Goal: Find specific page/section: Find specific page/section

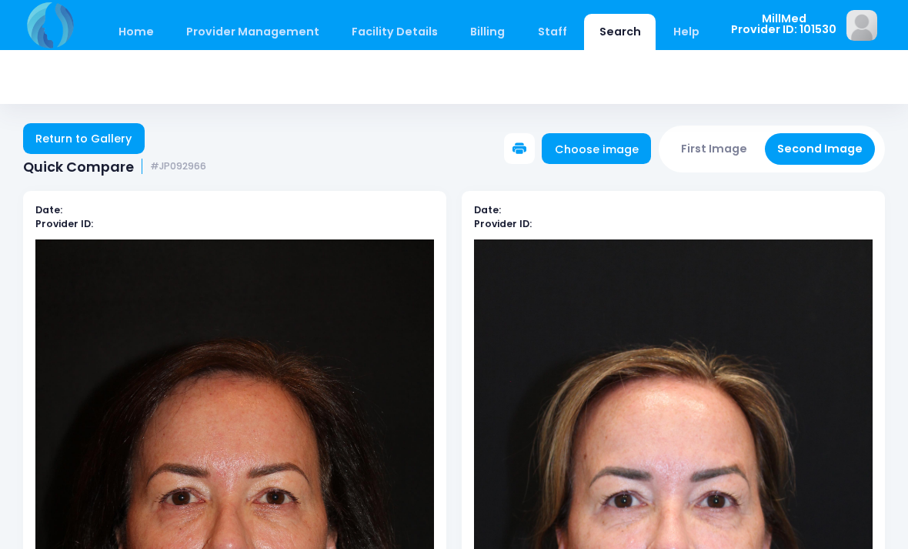
scroll to position [266, 0]
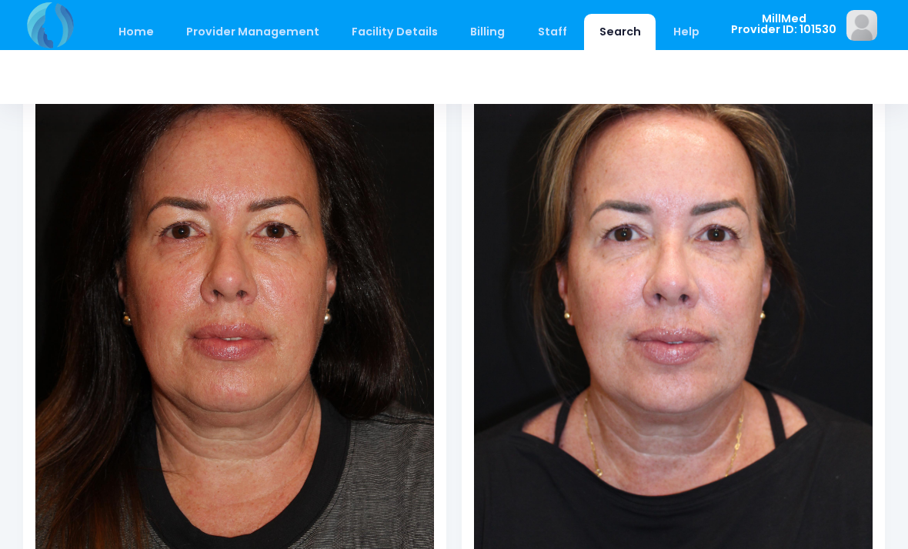
click at [608, 28] on link "Search" at bounding box center [620, 32] width 72 height 36
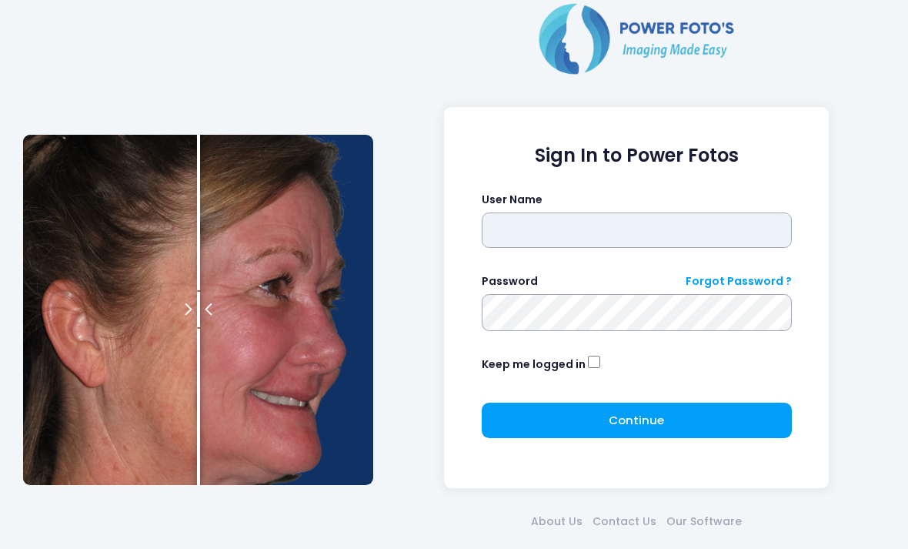
type input "*******"
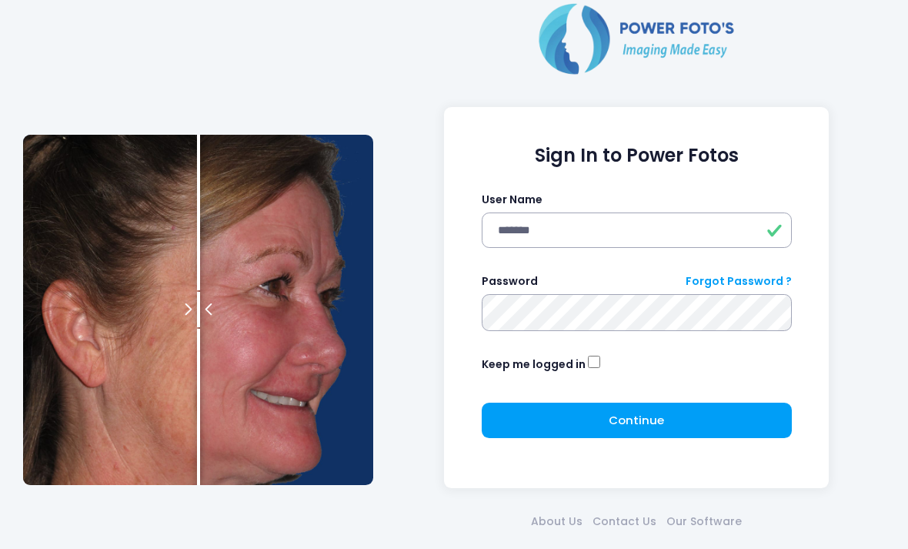
click button "submit" at bounding box center [0, 0] width 0 height 0
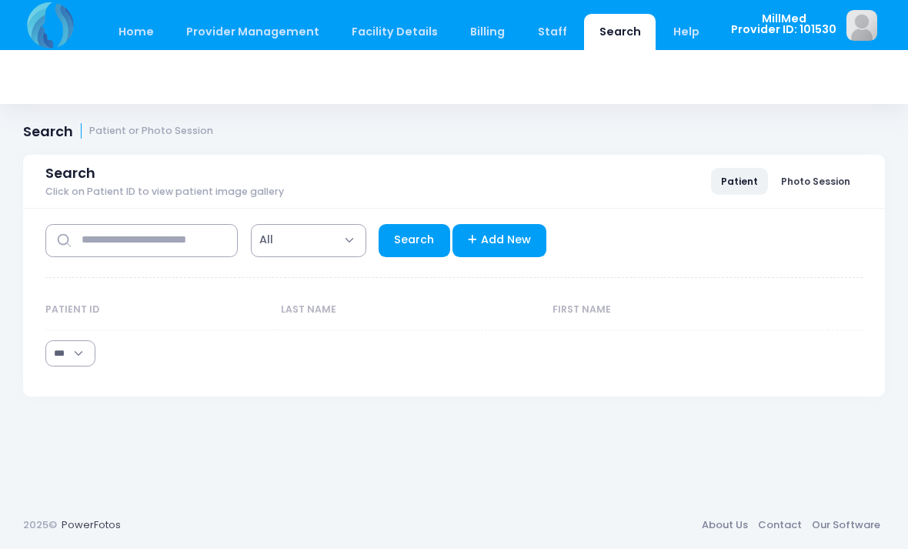
select select "***"
click at [104, 246] on input "text" at bounding box center [141, 240] width 192 height 33
type input "*****"
click at [416, 239] on link "Search" at bounding box center [415, 240] width 72 height 33
select select "***"
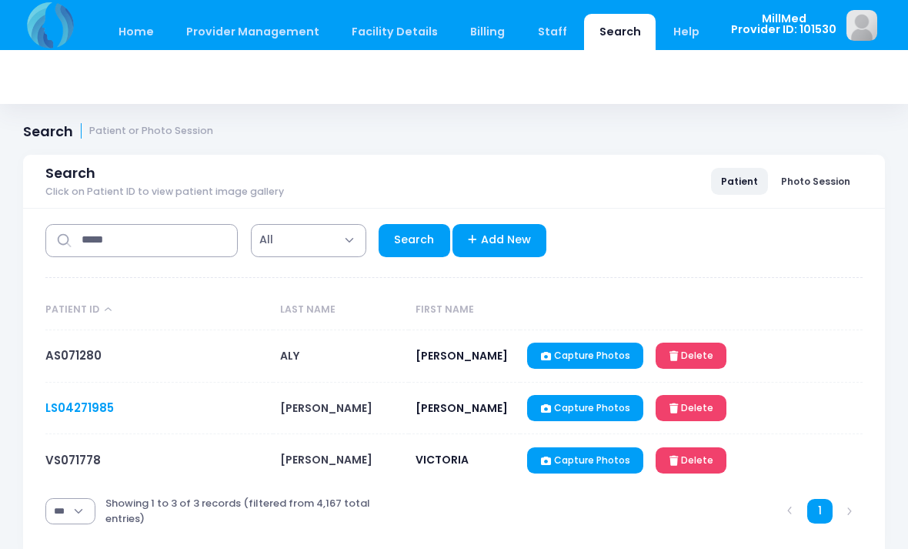
click at [84, 416] on link "LS04271985" at bounding box center [79, 407] width 68 height 16
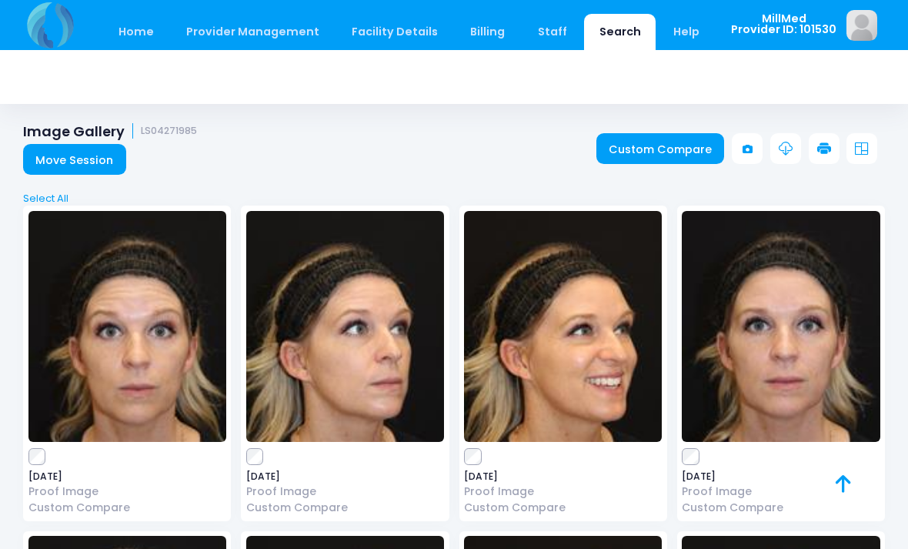
click at [790, 326] on img at bounding box center [781, 326] width 198 height 231
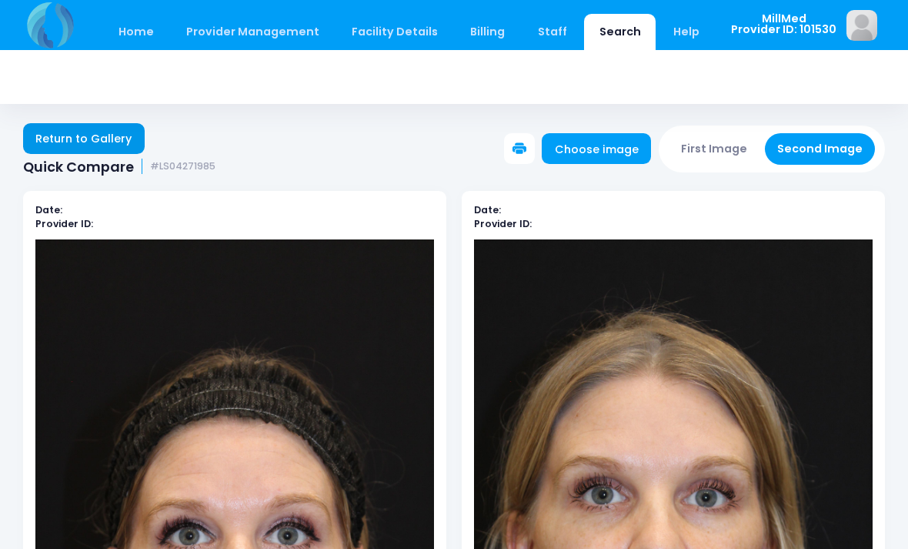
click at [94, 130] on link "Return to Gallery" at bounding box center [84, 138] width 122 height 31
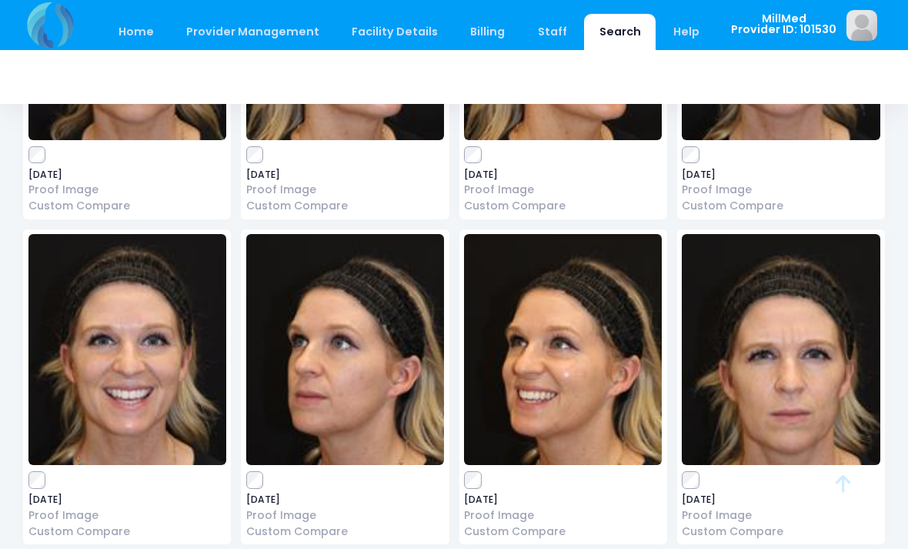
scroll to position [299, 0]
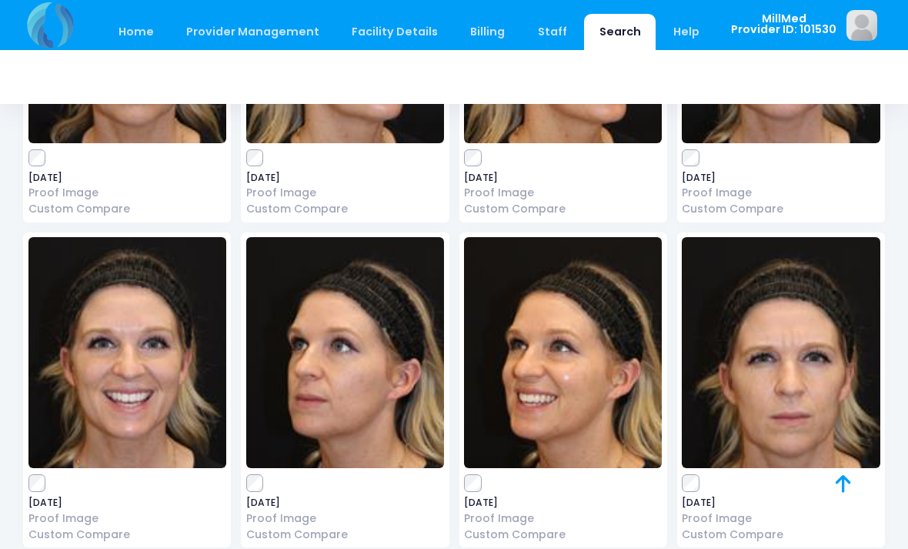
click at [119, 334] on img at bounding box center [127, 352] width 198 height 231
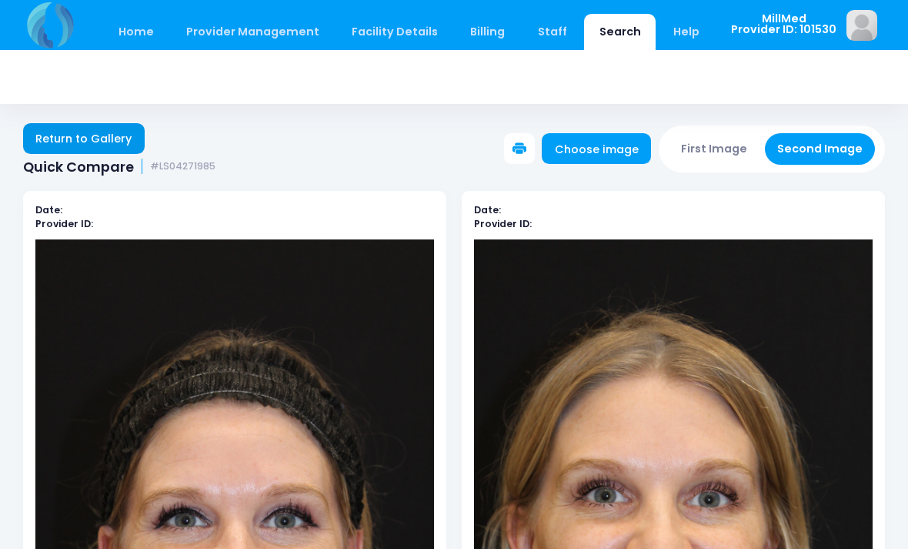
click at [112, 142] on link "Return to Gallery" at bounding box center [84, 138] width 122 height 31
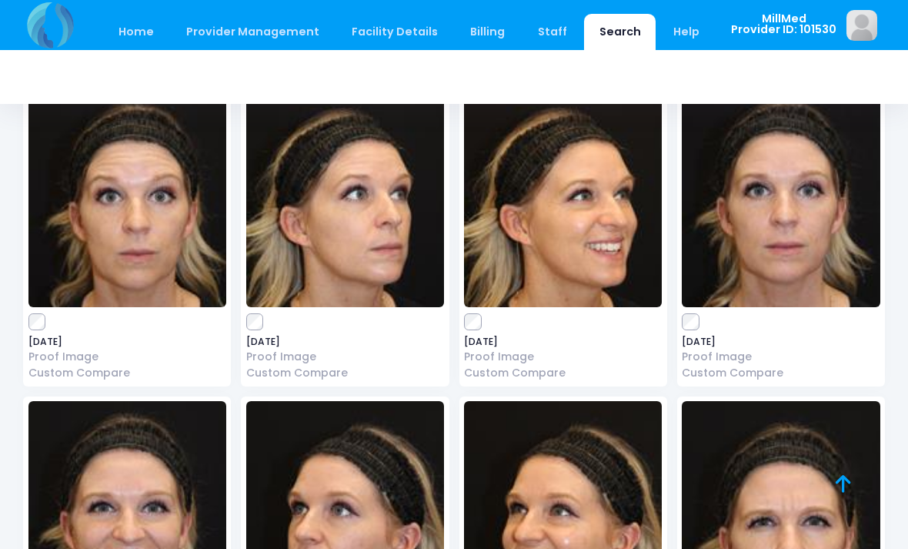
scroll to position [131, 0]
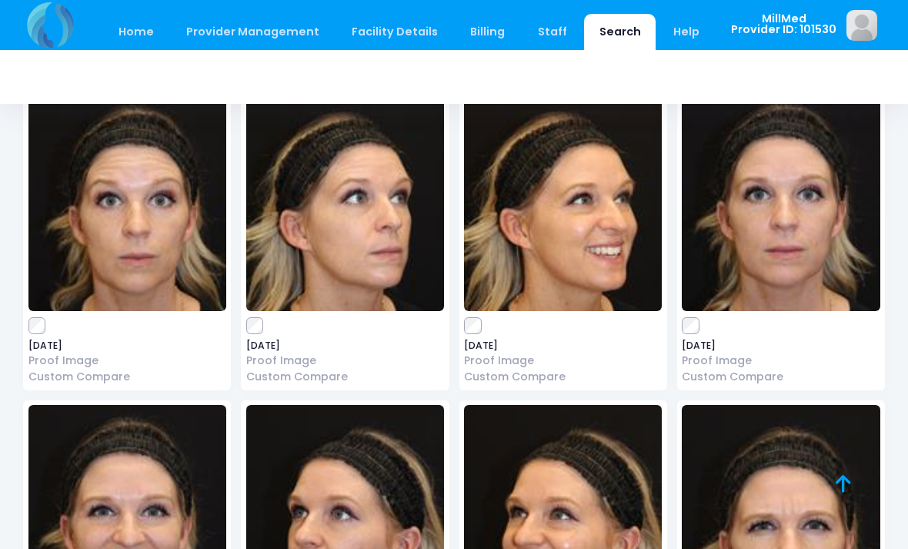
click at [813, 216] on img at bounding box center [781, 195] width 198 height 231
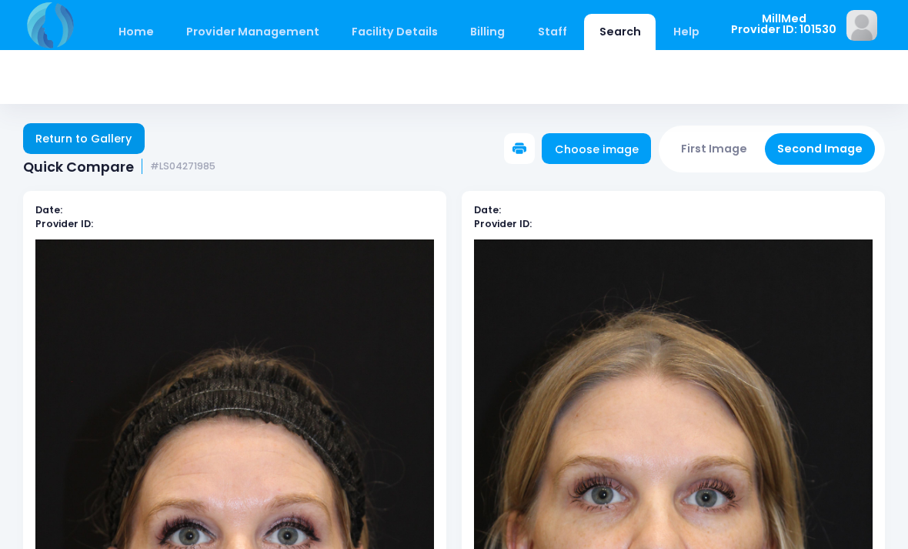
click at [104, 139] on link "Return to Gallery" at bounding box center [84, 138] width 122 height 31
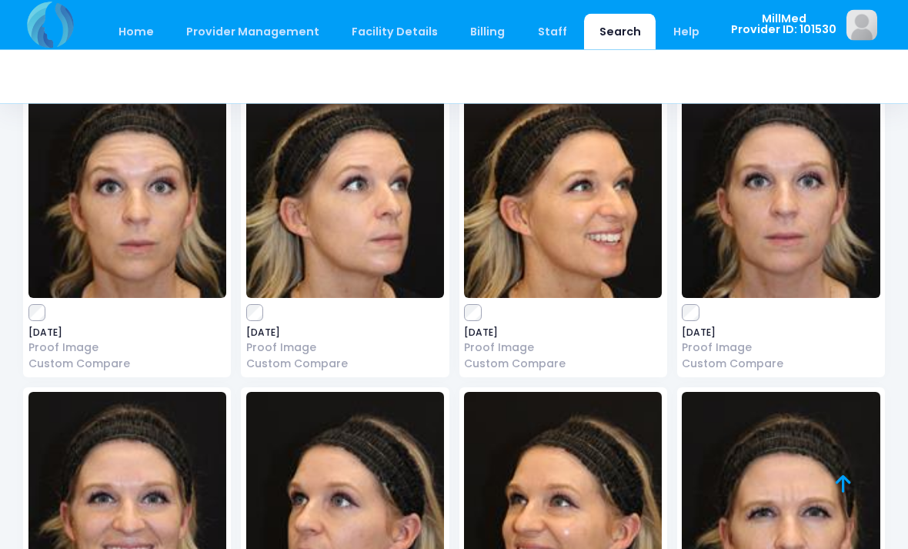
scroll to position [143, 0]
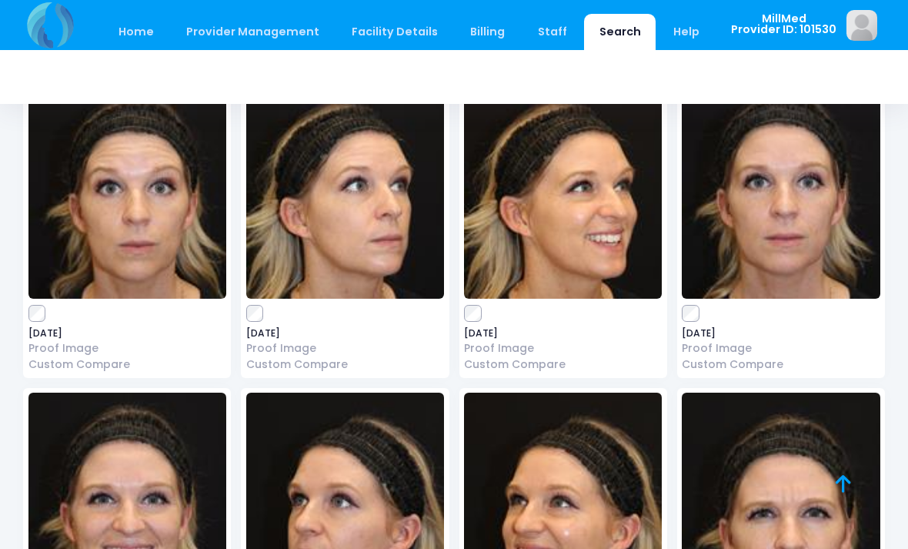
click at [579, 222] on img at bounding box center [563, 183] width 198 height 231
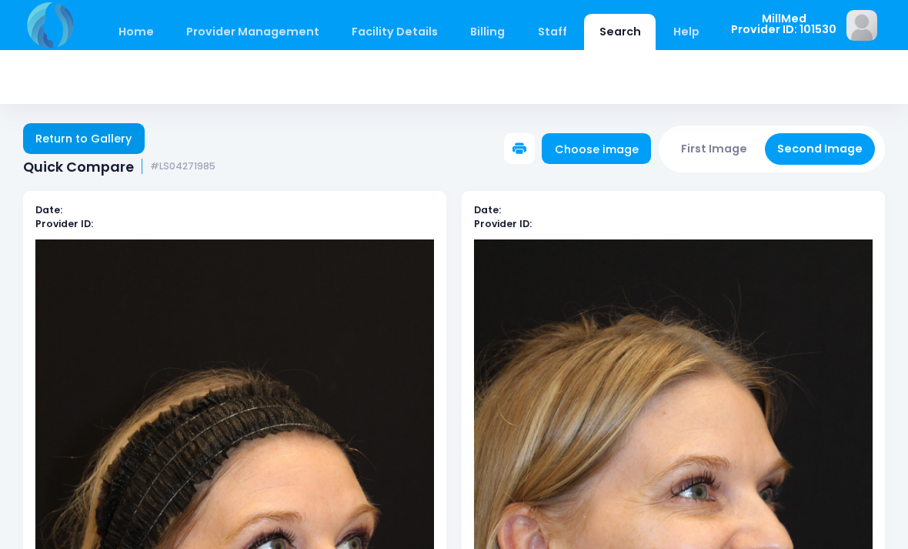
click at [119, 135] on link "Return to Gallery" at bounding box center [84, 138] width 122 height 31
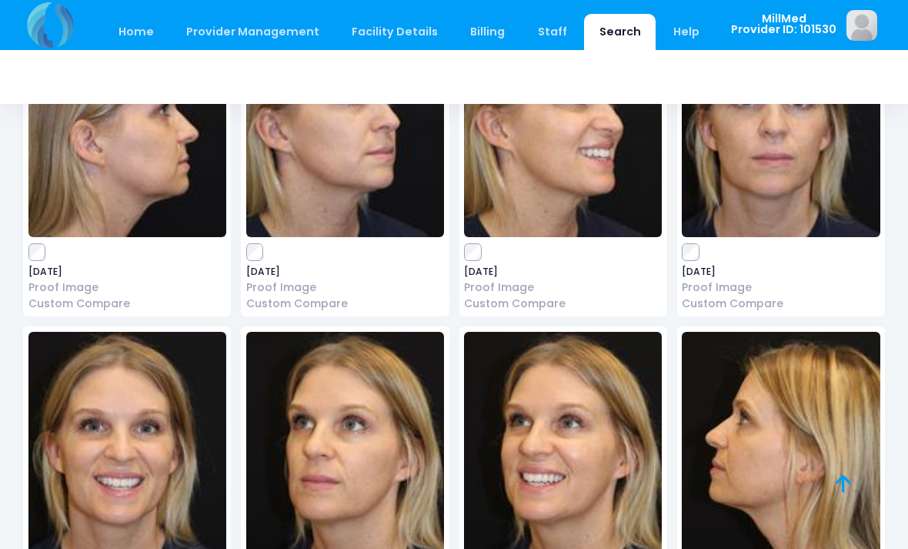
scroll to position [2369, 0]
